Goal: Obtain resource: Download file/media

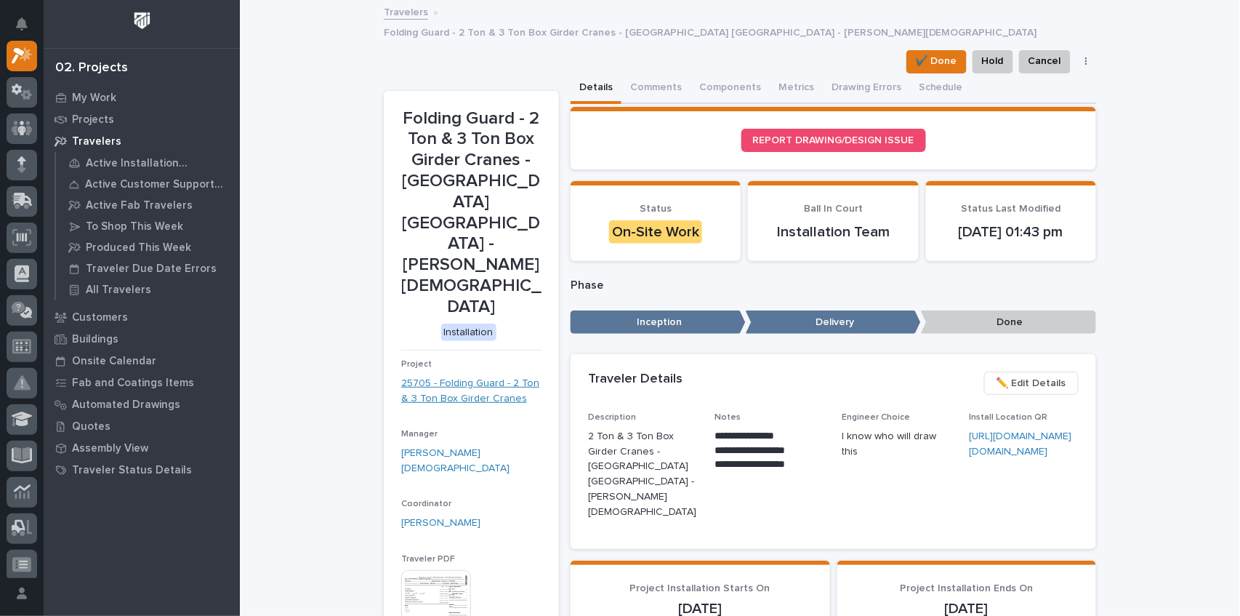
click at [448, 376] on link "25705 - Folding Guard - 2 Ton & 3 Ton Box Girder Cranes" at bounding box center [471, 391] width 140 height 31
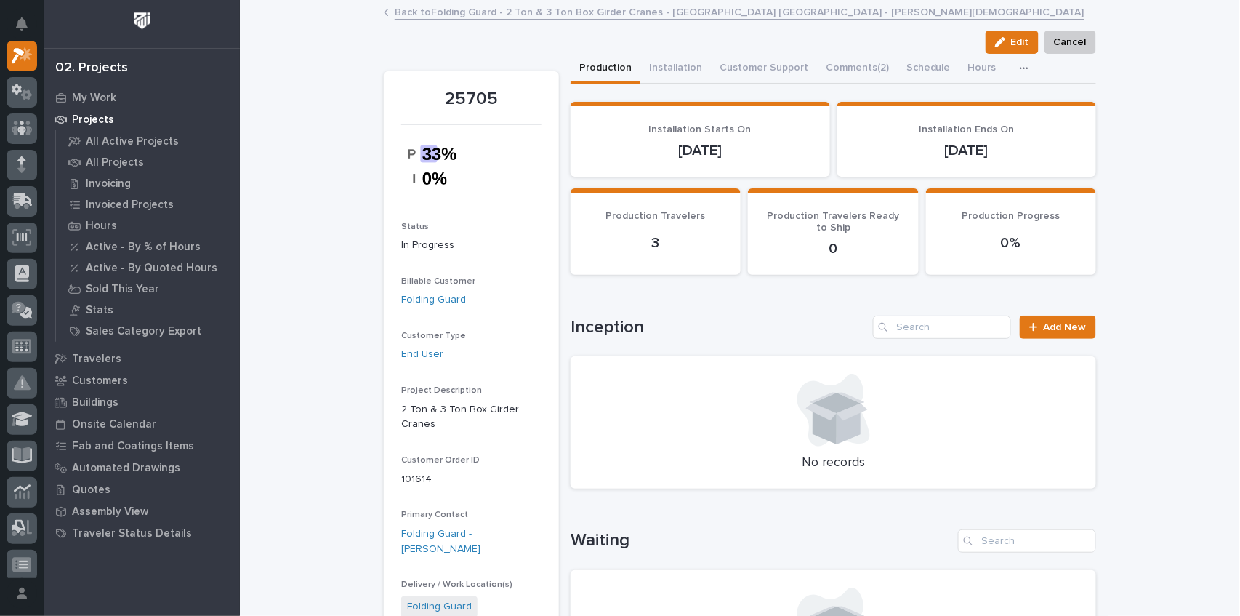
scroll to position [242, 0]
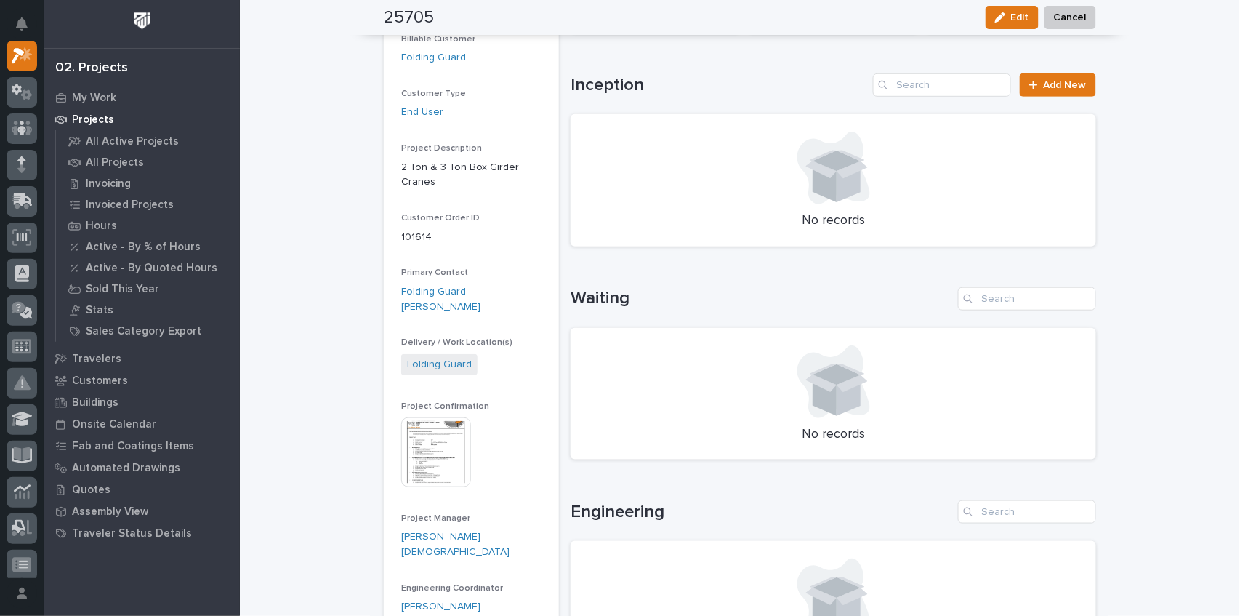
click at [440, 424] on img at bounding box center [436, 452] width 70 height 70
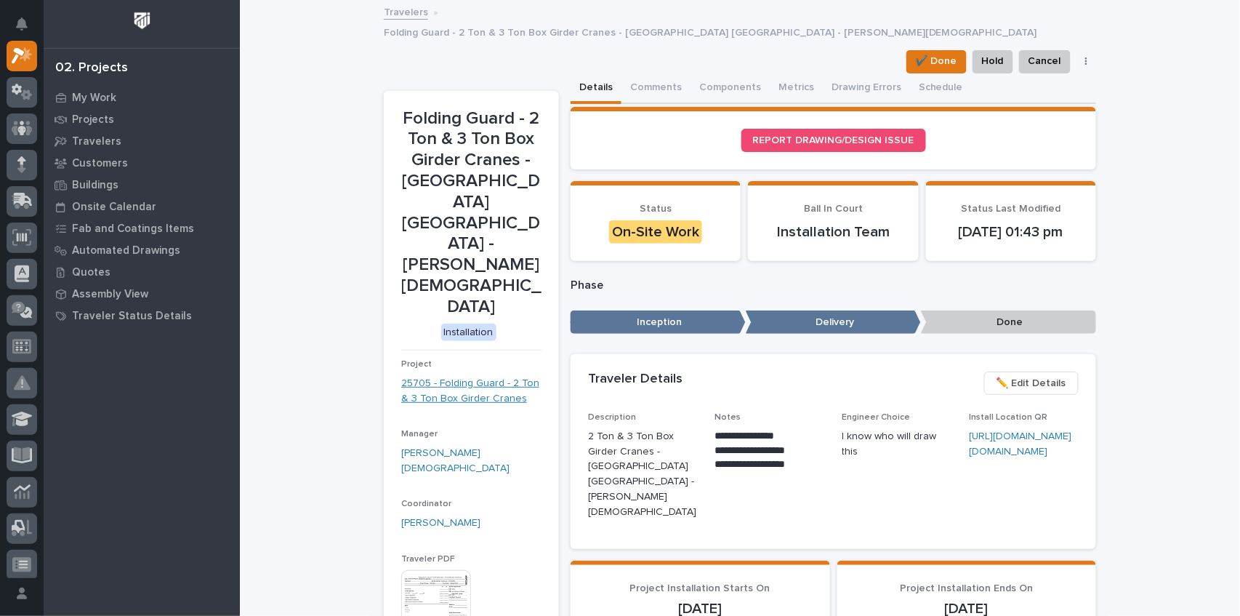
click at [451, 376] on link "25705 - Folding Guard - 2 Ton & 3 Ton Box Girder Cranes" at bounding box center [471, 391] width 140 height 31
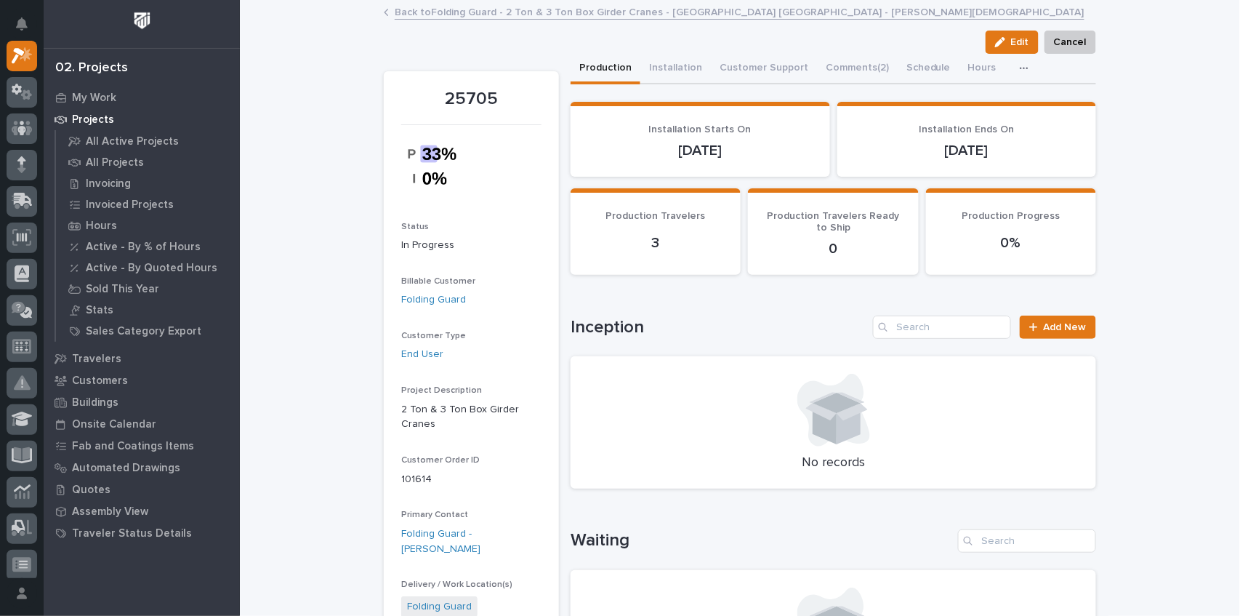
scroll to position [145, 0]
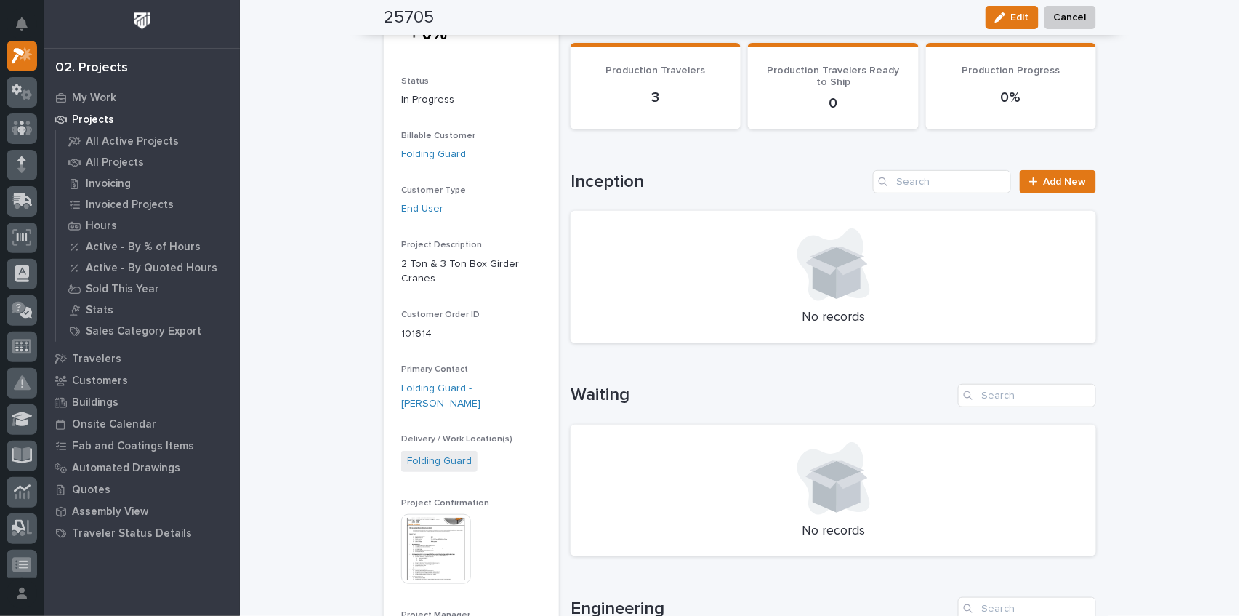
click at [448, 519] on img at bounding box center [436, 549] width 70 height 70
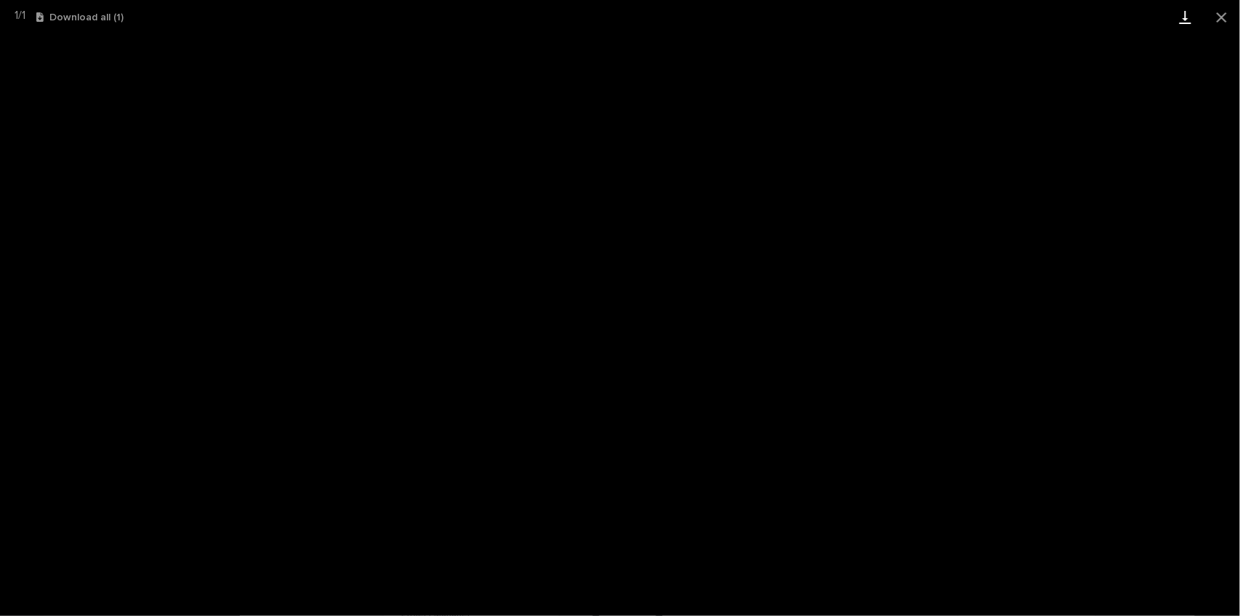
click at [1191, 19] on link "Download" at bounding box center [1185, 17] width 36 height 34
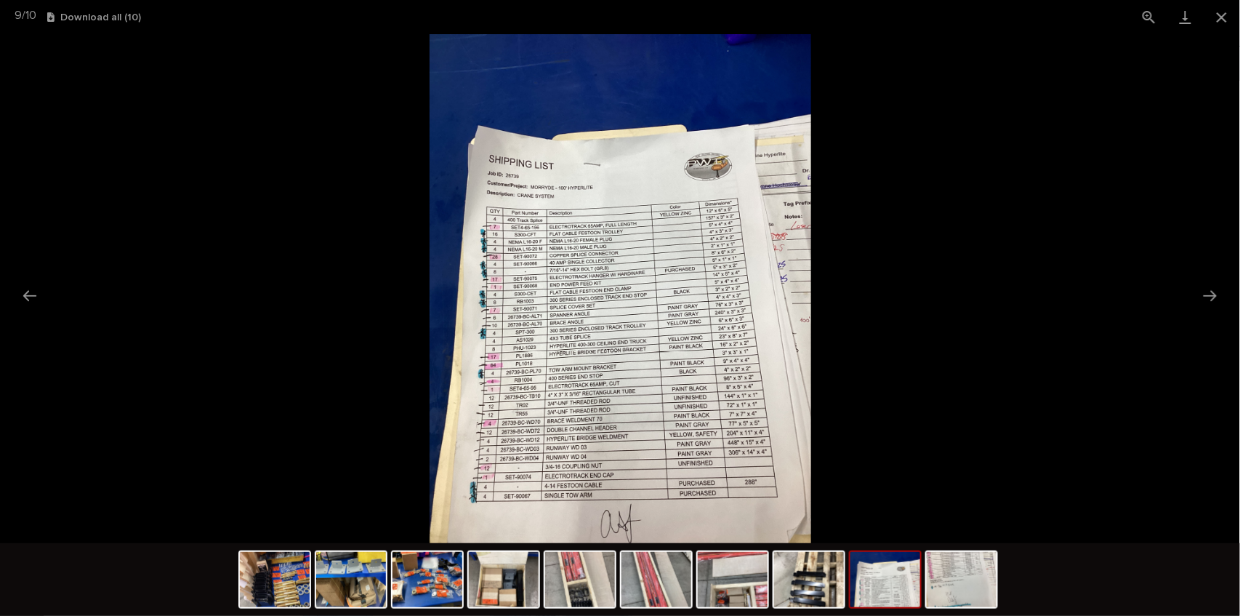
scroll to position [4, 0]
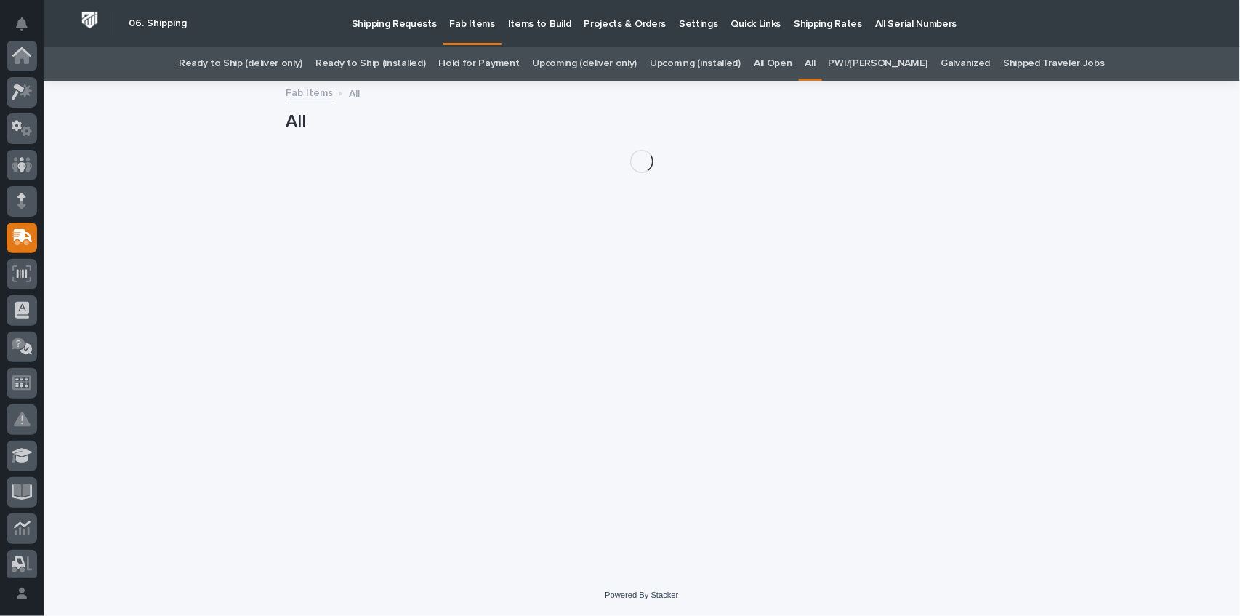
scroll to position [182, 0]
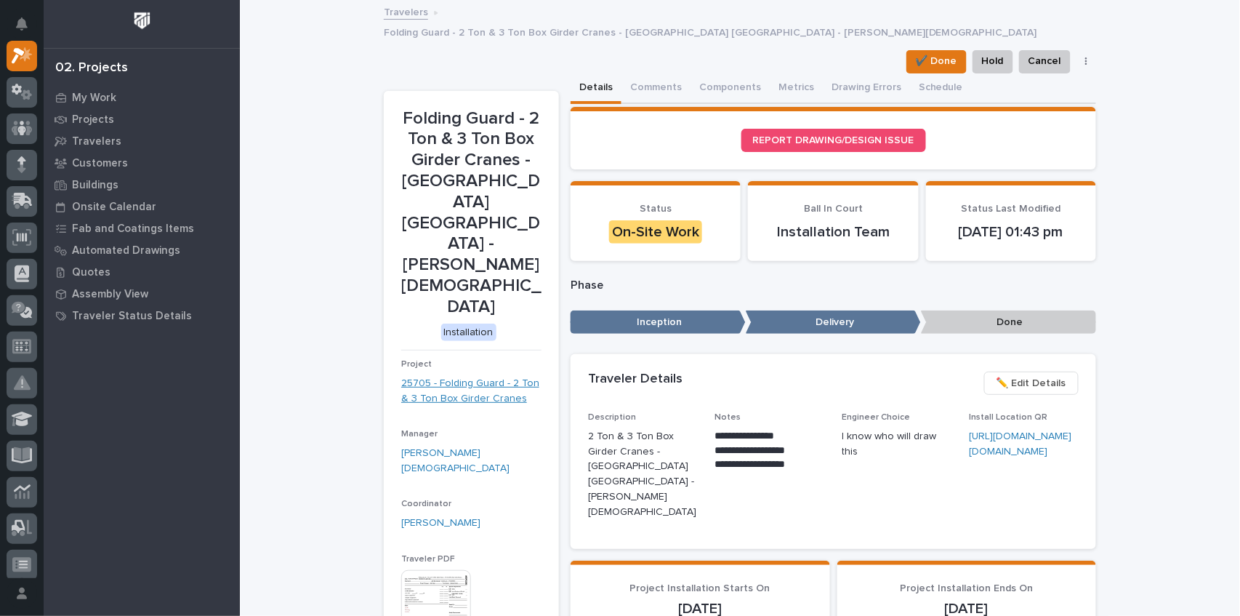
click at [470, 376] on link "25705 - Folding Guard - 2 Ton & 3 Ton Box Girder Cranes" at bounding box center [471, 391] width 140 height 31
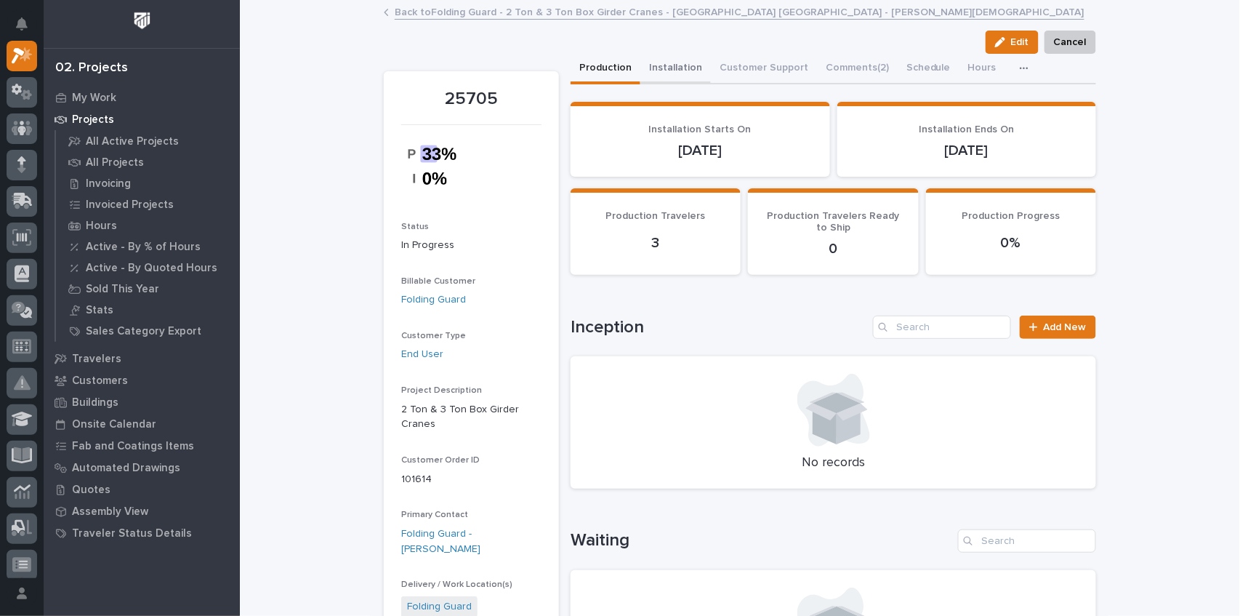
click at [665, 68] on button "Installation" at bounding box center [675, 69] width 71 height 31
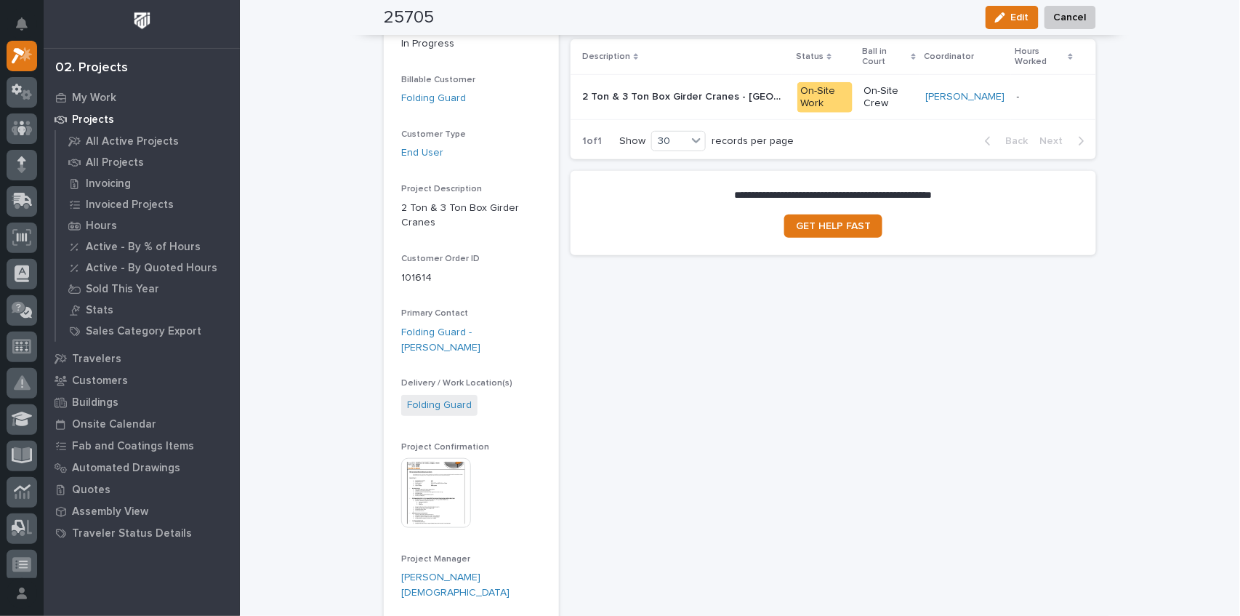
scroll to position [200, 0]
click at [670, 94] on p "2 Ton & 3 Ton Box Girder Cranes - [GEOGRAPHIC_DATA] [GEOGRAPHIC_DATA] - [PERSON…" at bounding box center [685, 96] width 206 height 15
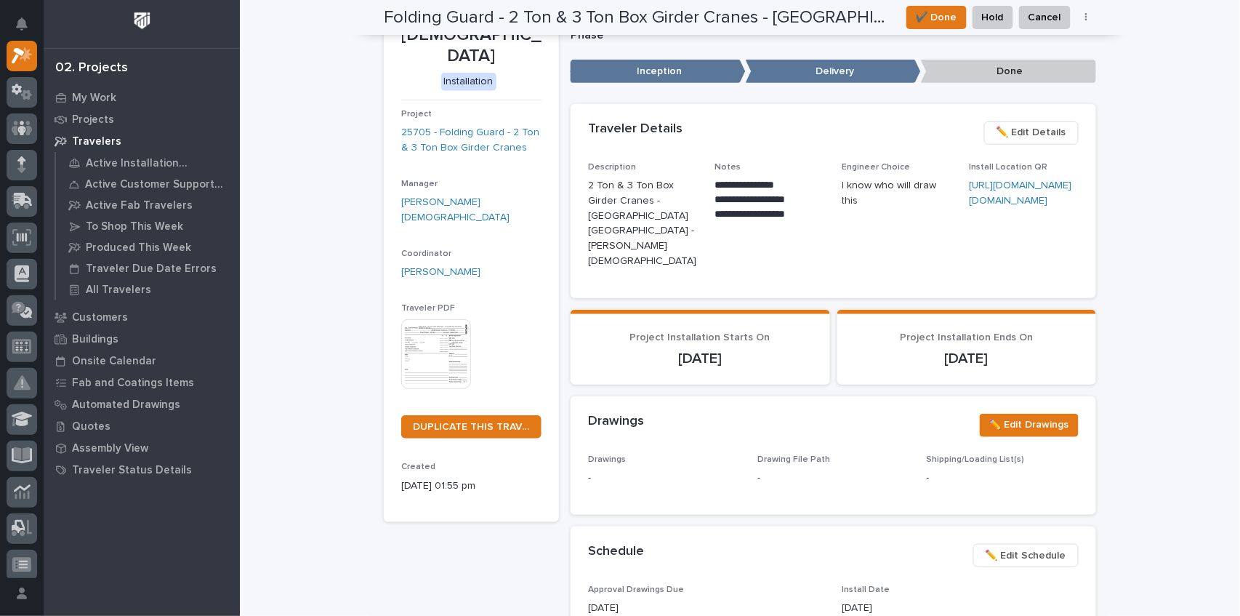
scroll to position [183, 0]
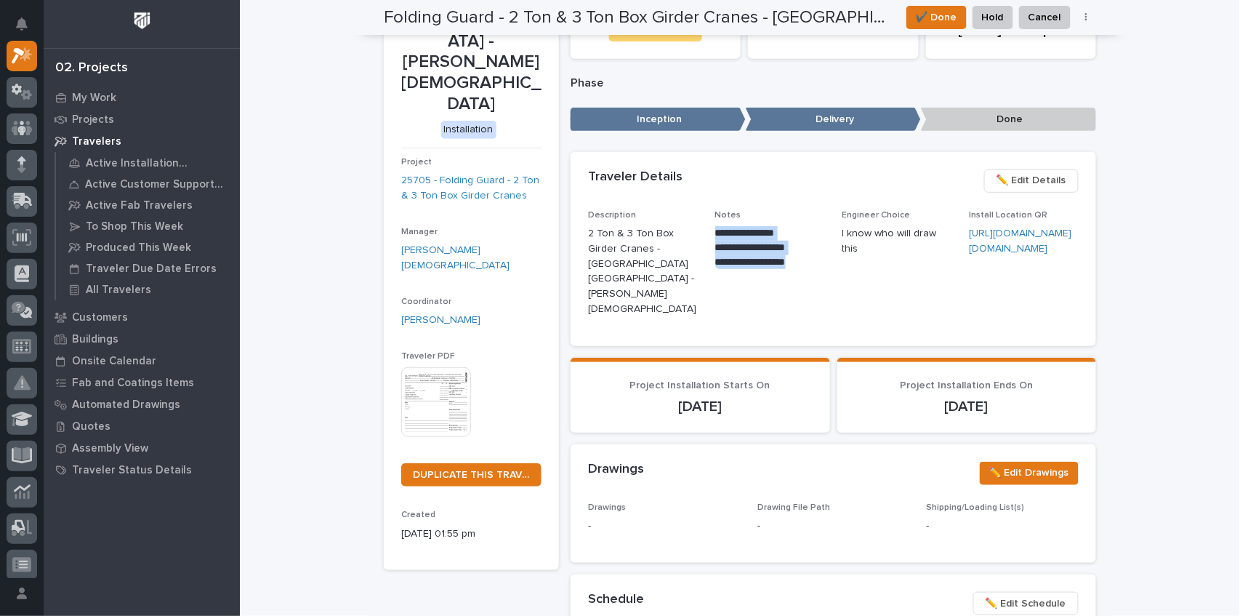
drag, startPoint x: 711, startPoint y: 241, endPoint x: 820, endPoint y: 281, distance: 115.9
click at [820, 281] on div "**********" at bounding box center [770, 245] width 110 height 71
copy div "**********"
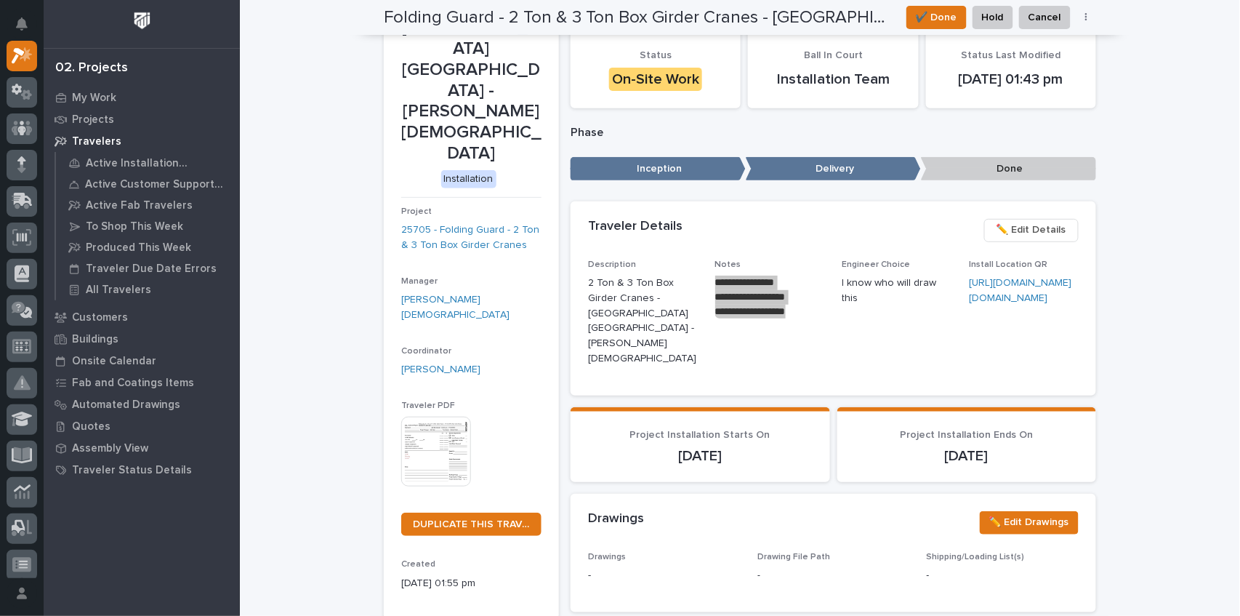
scroll to position [0, 0]
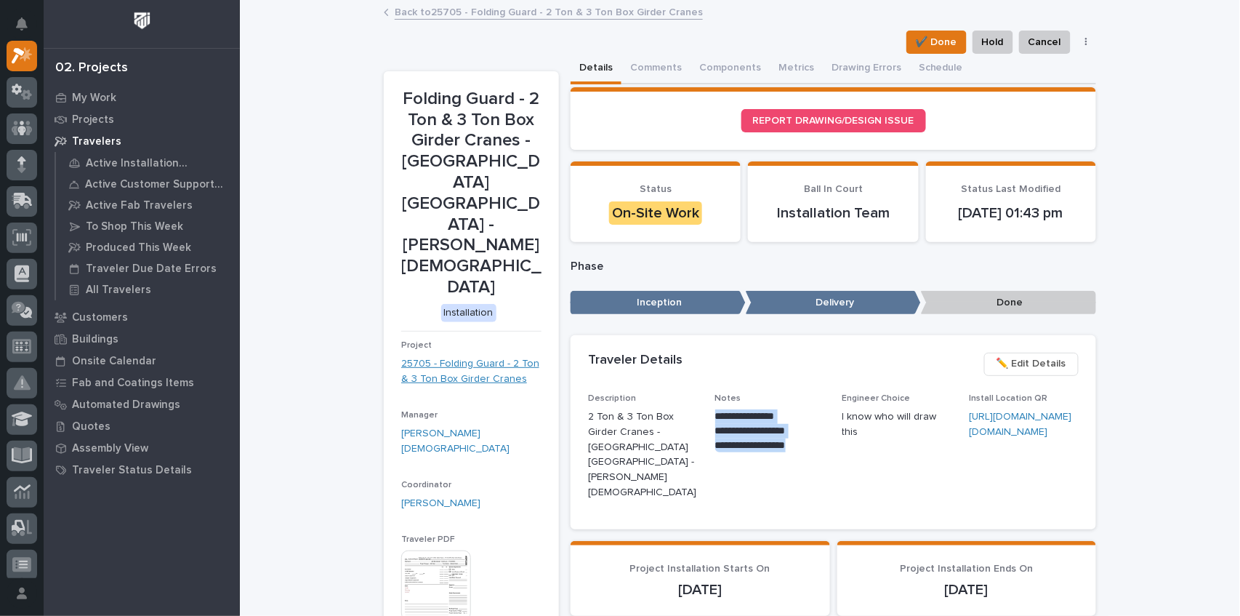
click at [456, 356] on link "25705 - Folding Guard - 2 Ton & 3 Ton Box Girder Cranes" at bounding box center [471, 371] width 140 height 31
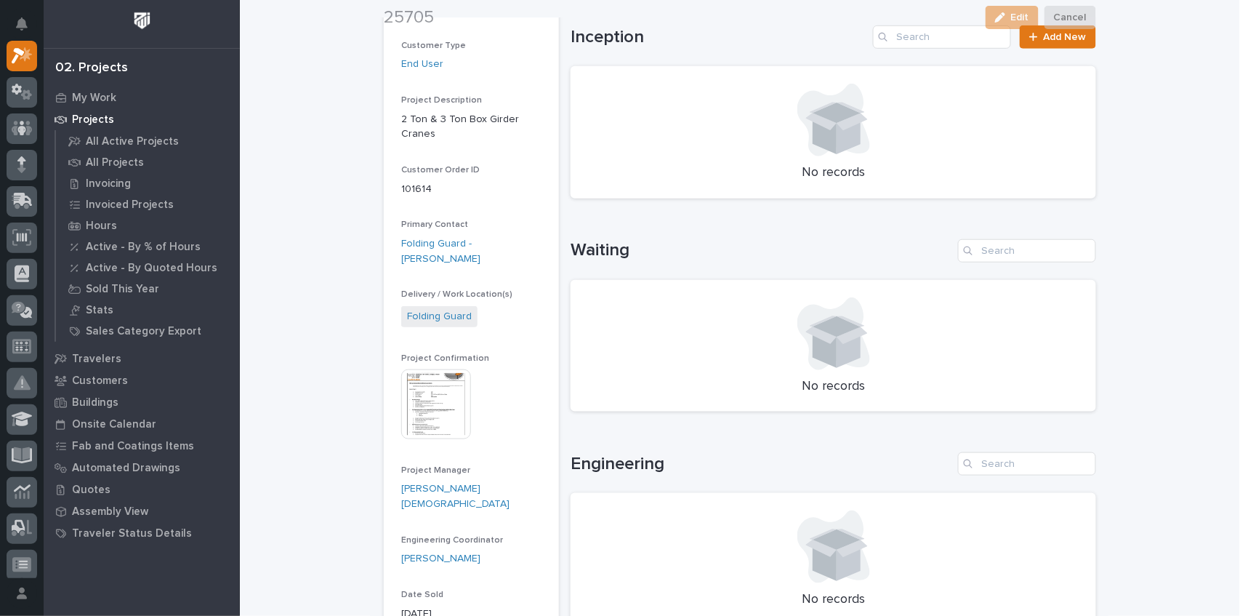
scroll to position [339, 0]
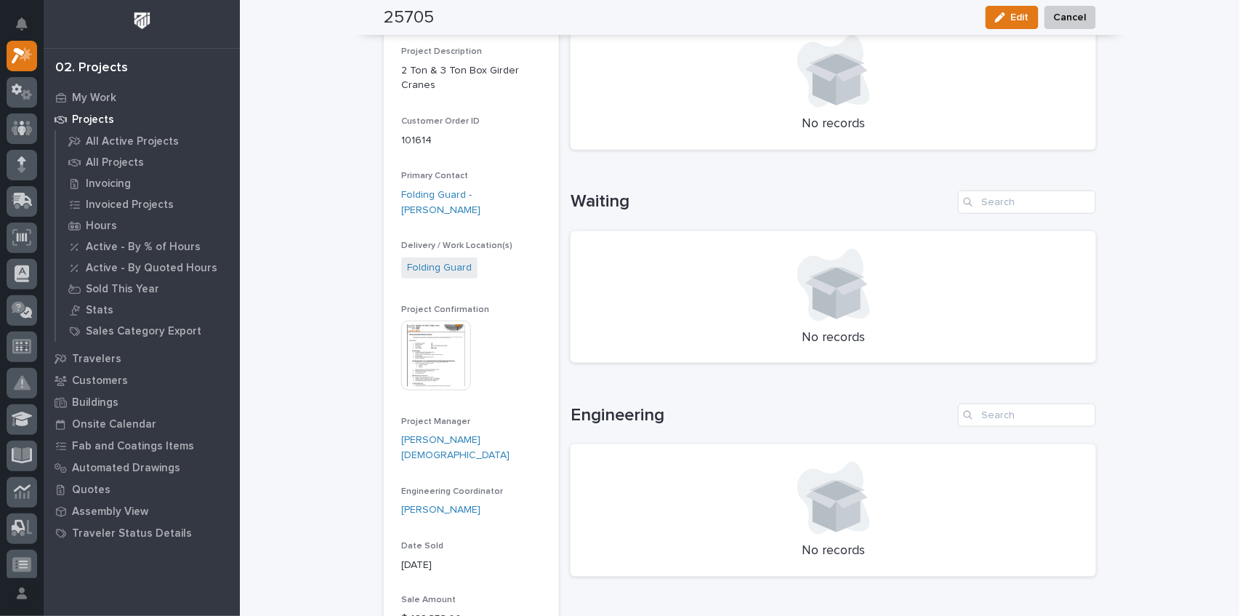
click at [448, 331] on img at bounding box center [436, 356] width 70 height 70
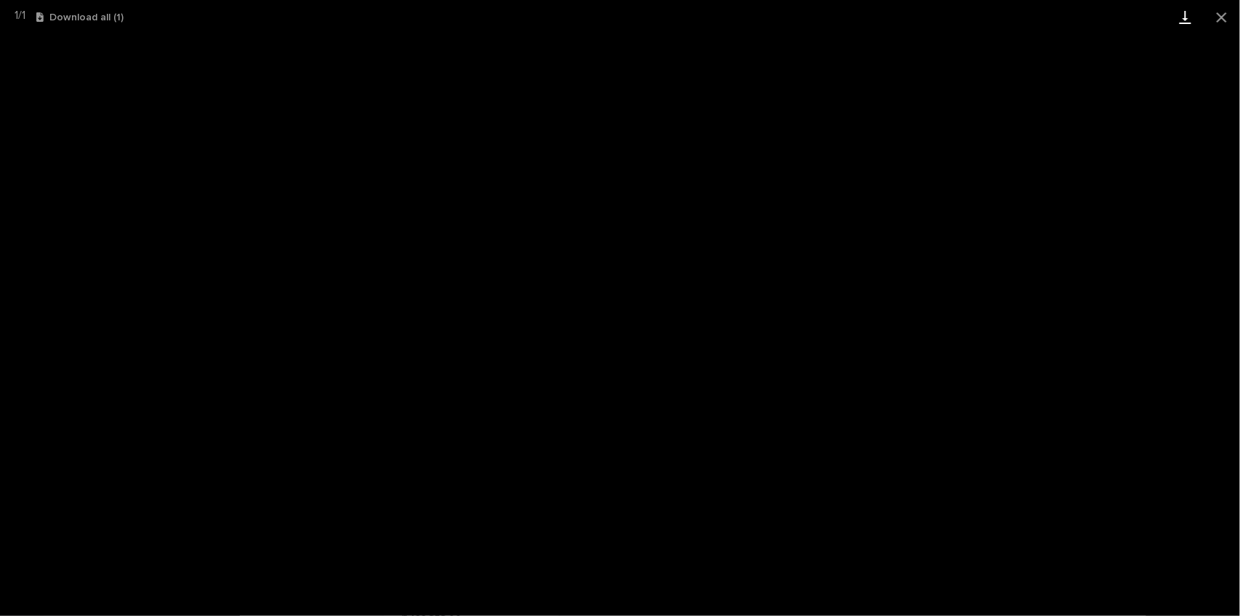
click at [1191, 22] on link "Download" at bounding box center [1185, 17] width 36 height 34
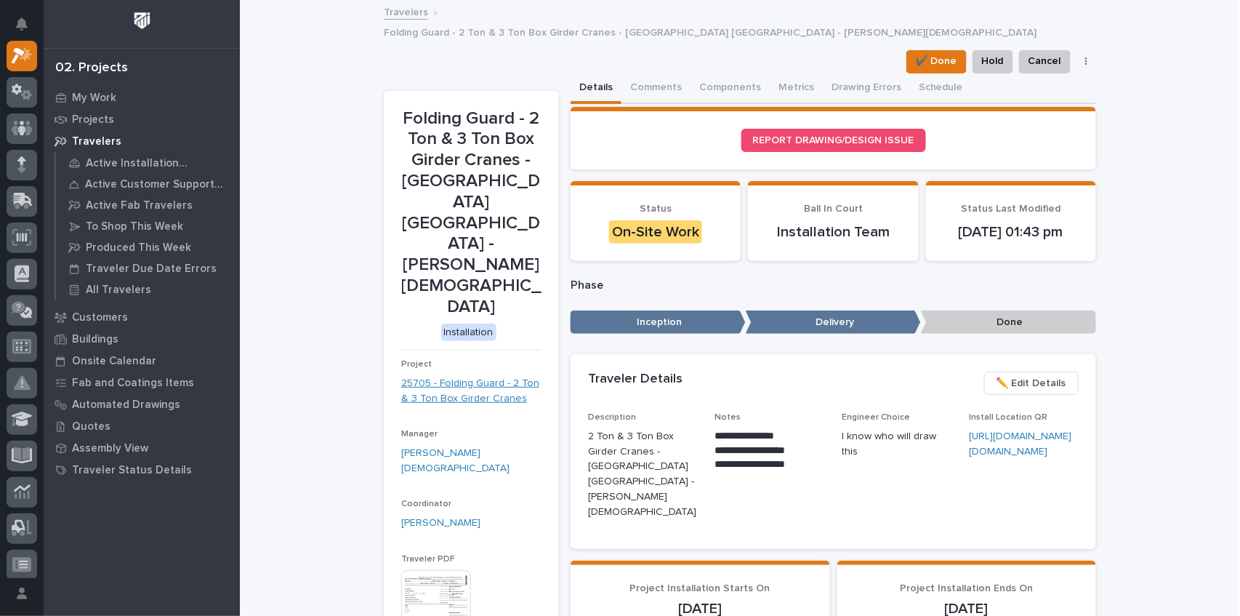
click at [469, 376] on link "25705 - Folding Guard - 2 Ton & 3 Ton Box Girder Cranes" at bounding box center [471, 391] width 140 height 31
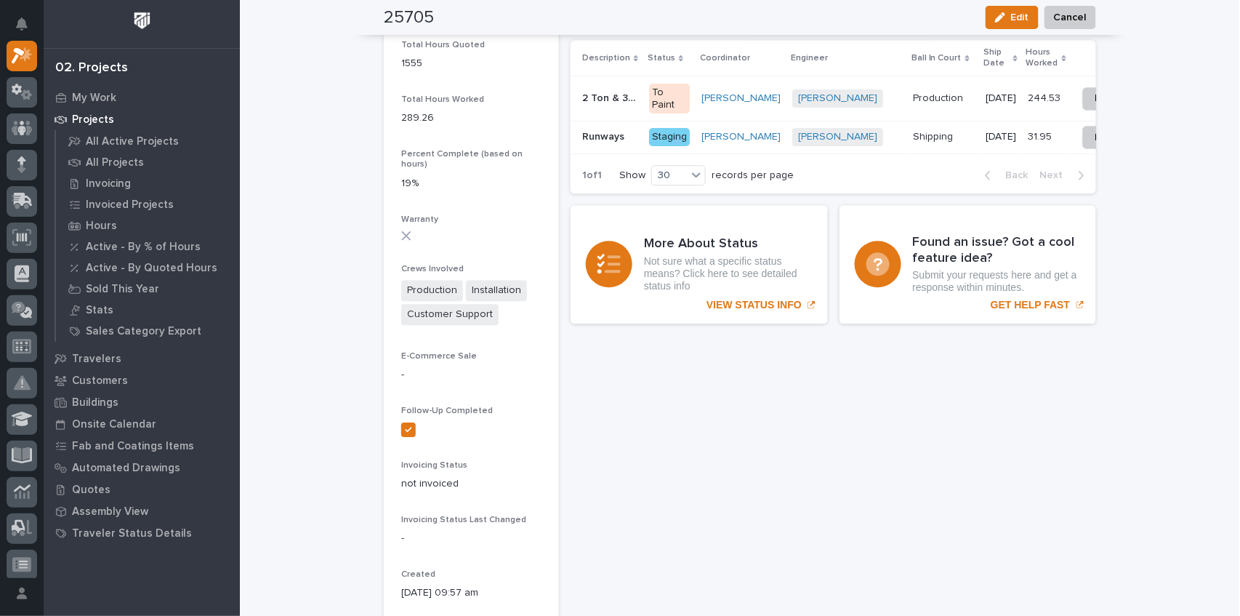
scroll to position [1072, 0]
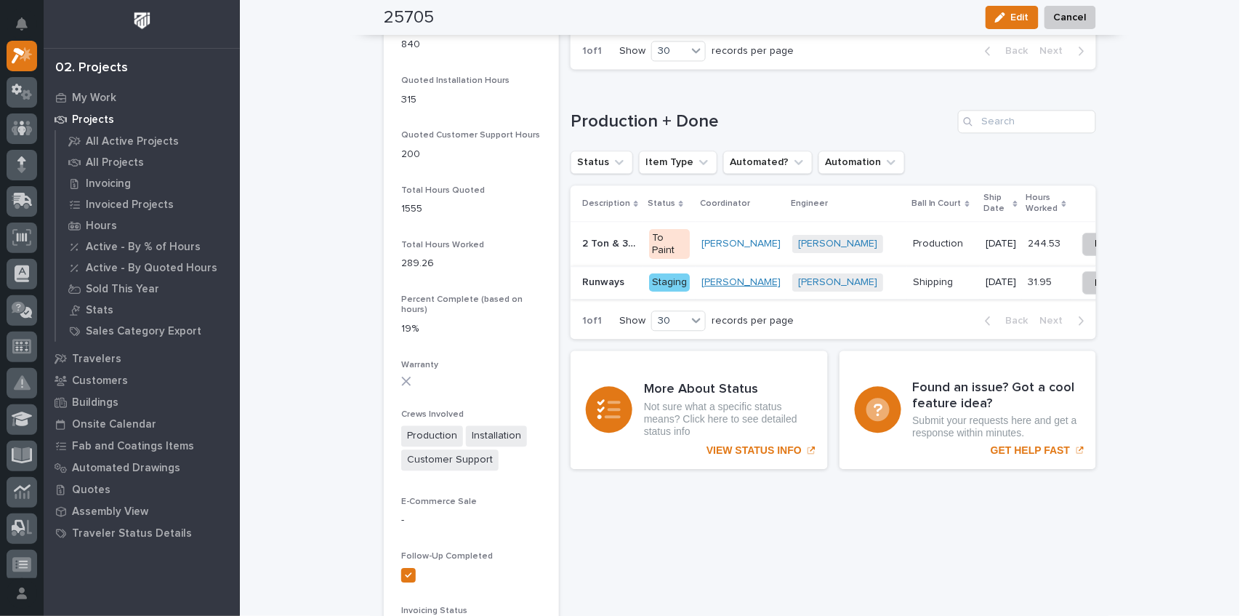
click at [712, 287] on link "[PERSON_NAME]" at bounding box center [740, 282] width 79 height 12
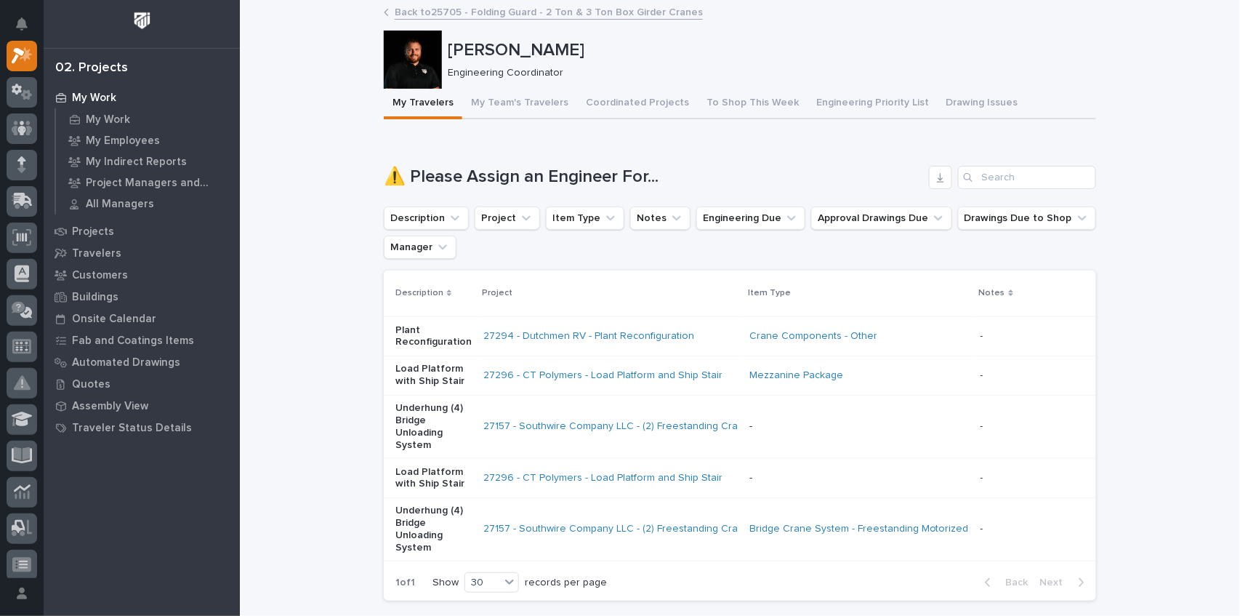
click at [379, 11] on div "Back to 25705 - Folding Guard - 2 Ton & 3 Ton Box Girder Cranes" at bounding box center [740, 13] width 727 height 20
